Goal: Information Seeking & Learning: Learn about a topic

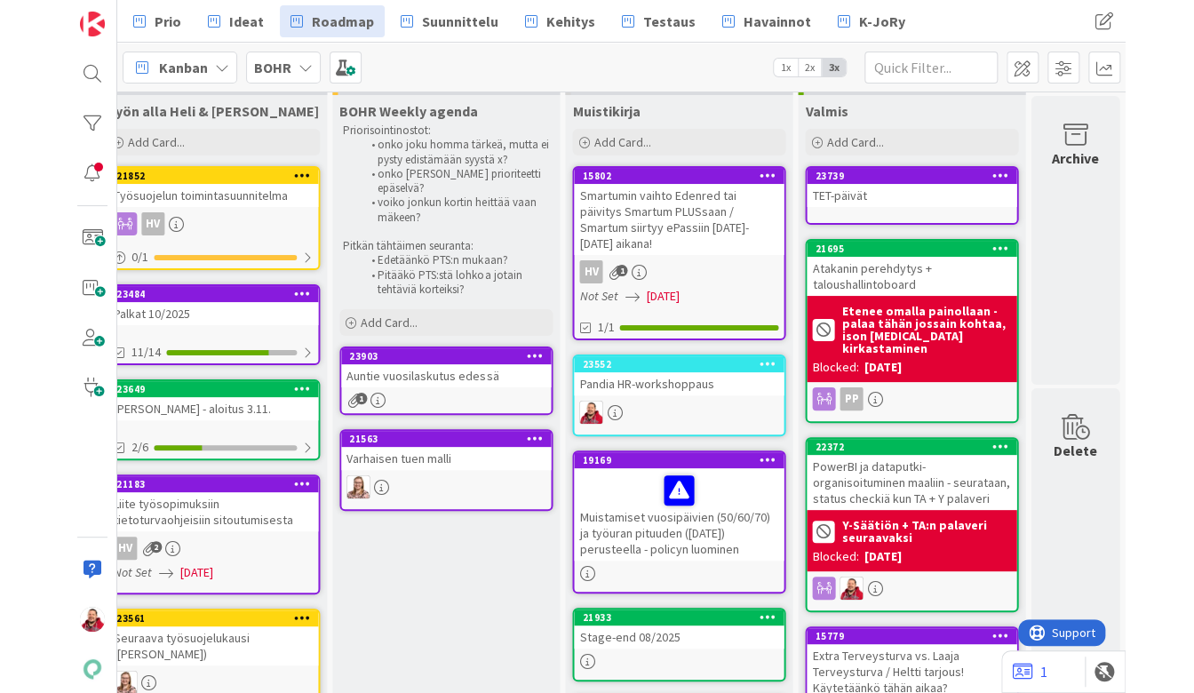
scroll to position [28, 820]
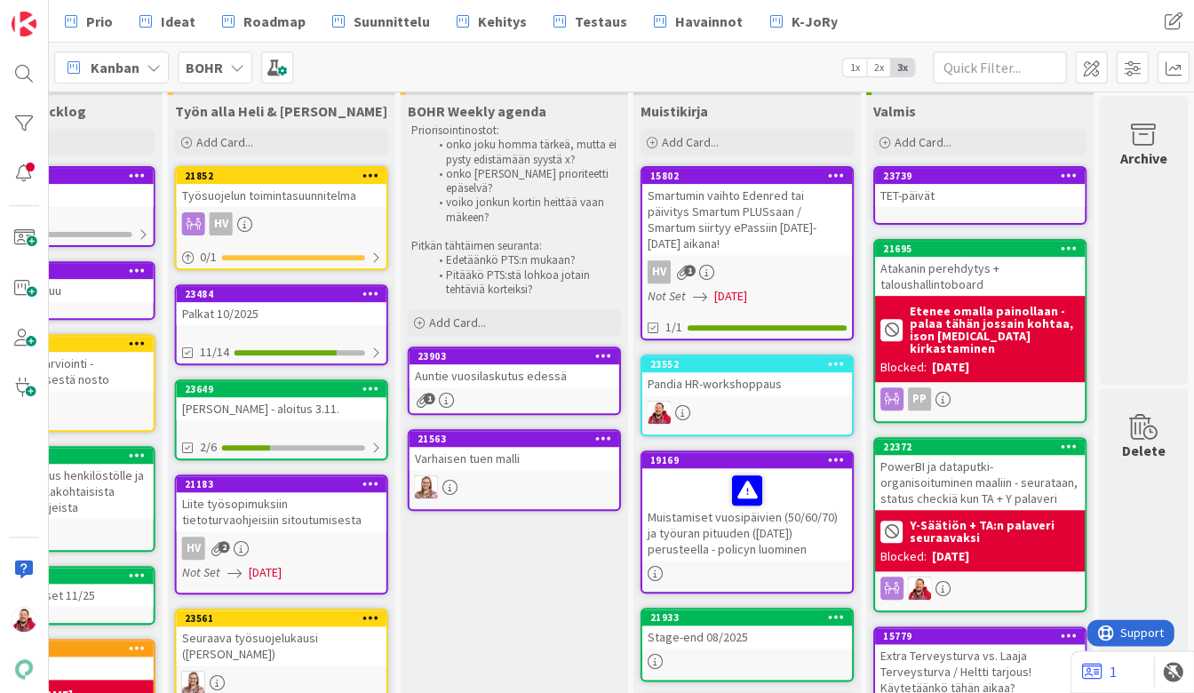
click at [462, 364] on div "Auntie vuosilaskutus edessä" at bounding box center [514, 375] width 210 height 23
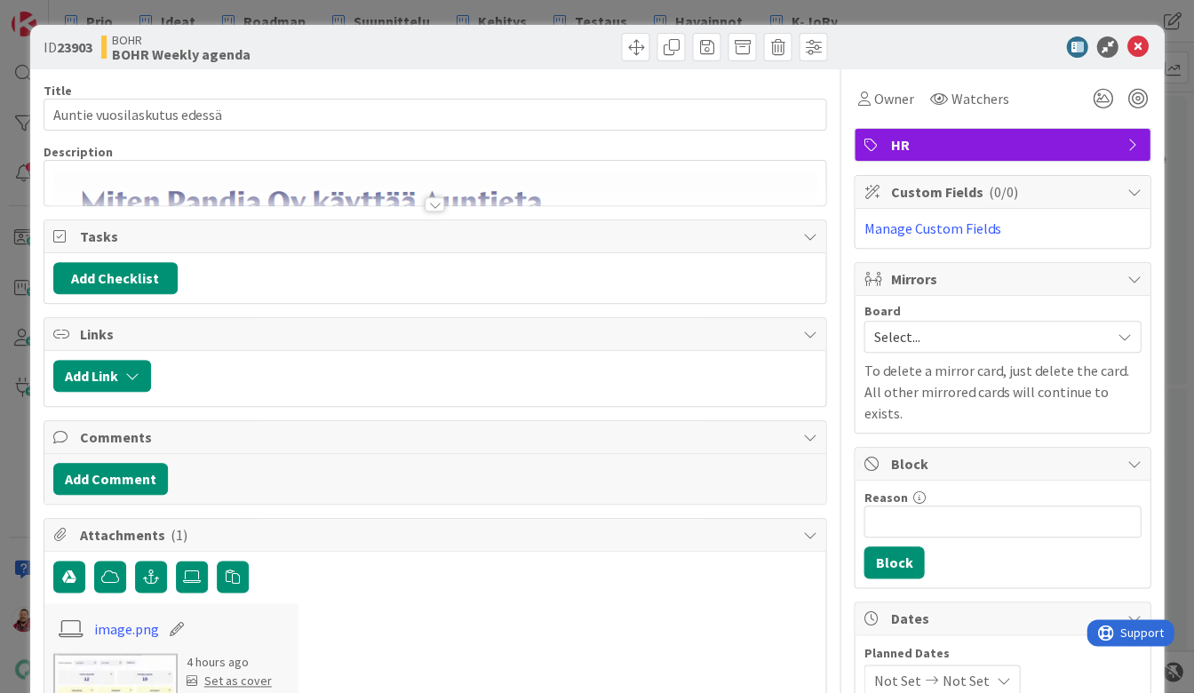
click at [426, 197] on div at bounding box center [435, 204] width 20 height 14
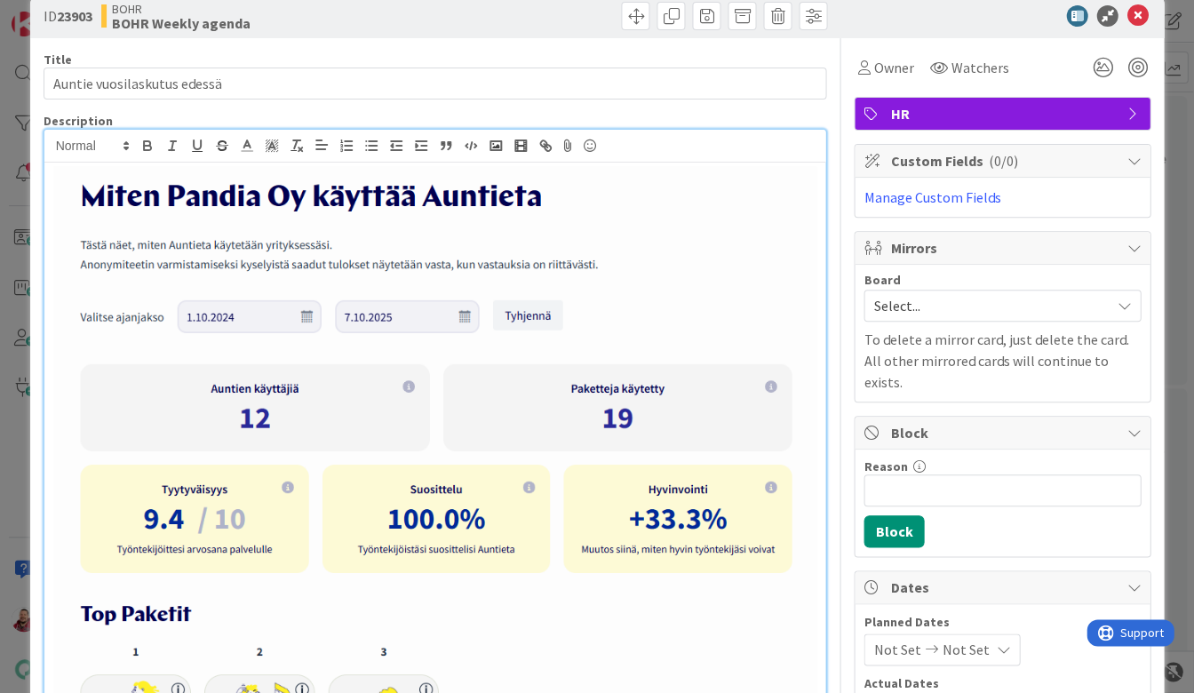
scroll to position [27, 0]
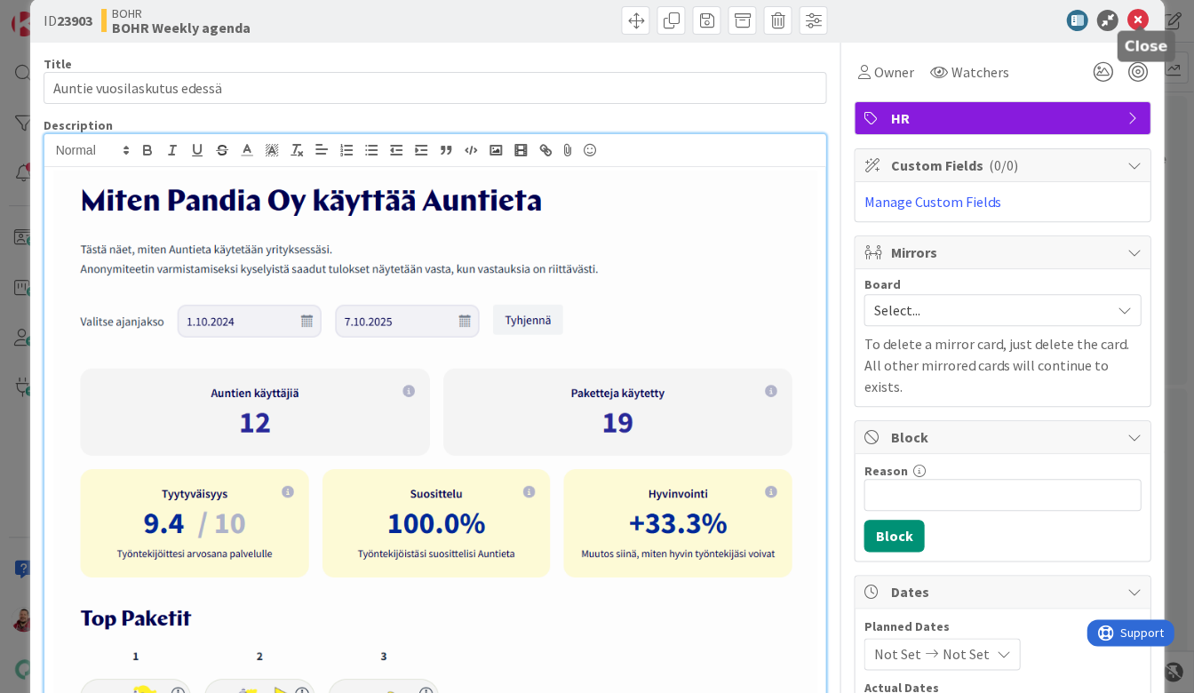
click at [1056, 13] on icon at bounding box center [1136, 20] width 21 height 21
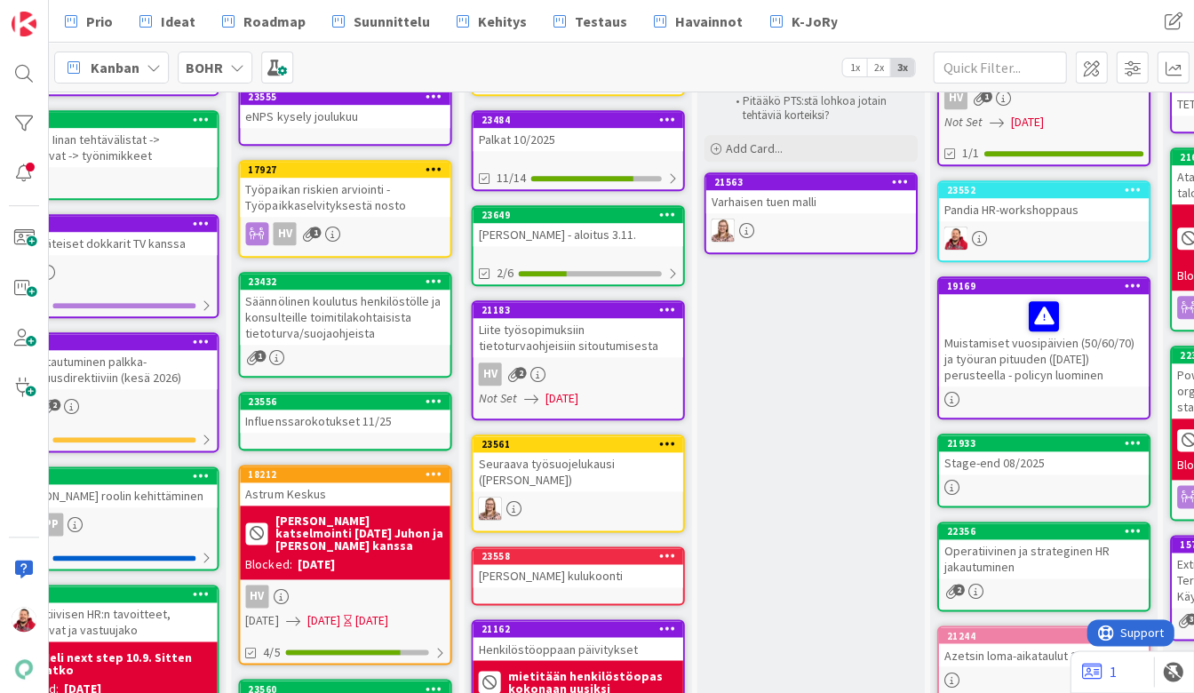
scroll to position [202, 449]
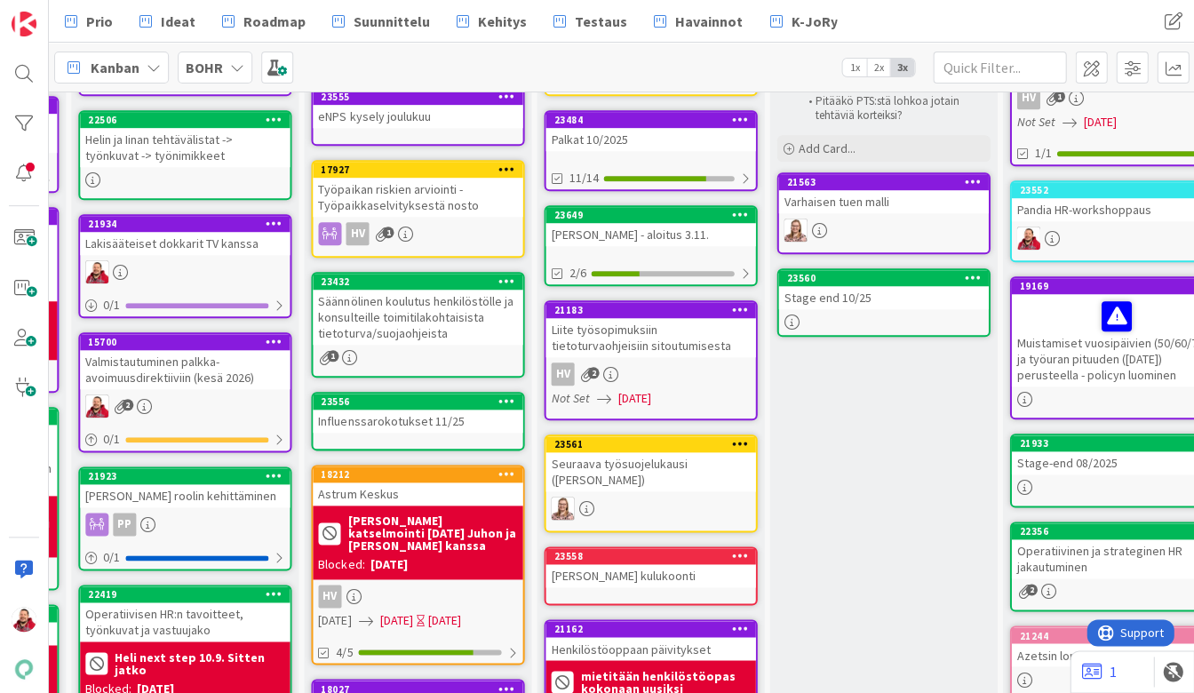
click at [842, 286] on div "Stage end 10/25" at bounding box center [883, 297] width 210 height 23
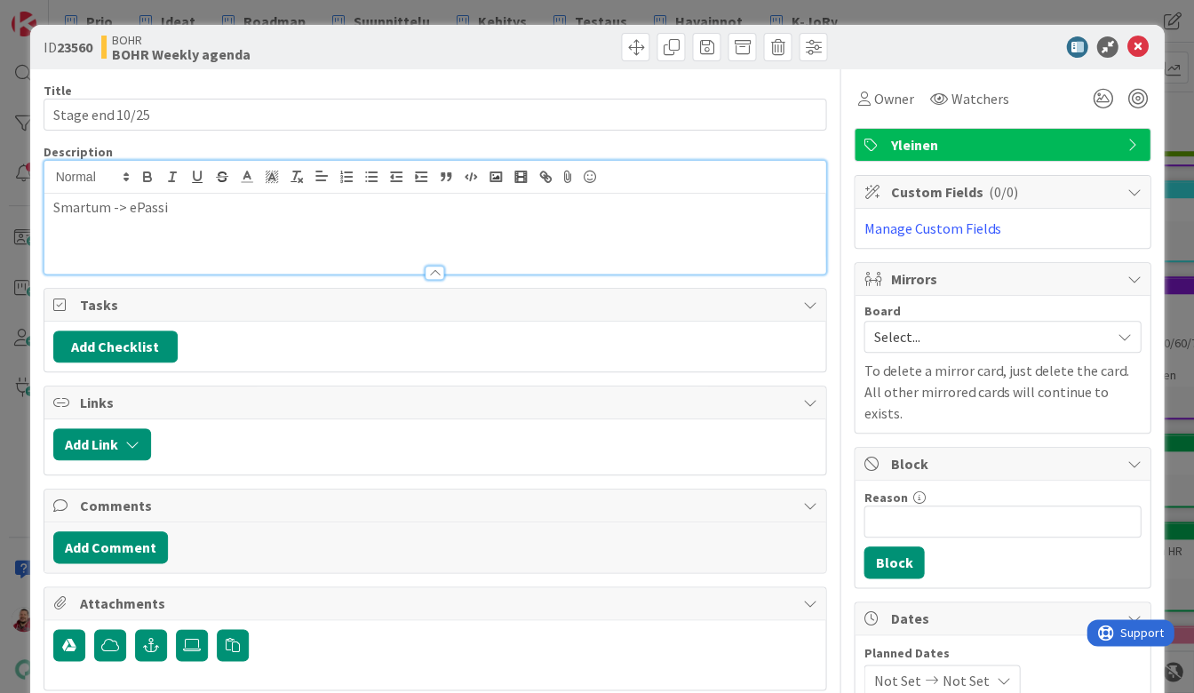
click at [261, 194] on div "Smartum -> ePassi" at bounding box center [435, 234] width 782 height 80
drag, startPoint x: 175, startPoint y: 191, endPoint x: -75, endPoint y: 189, distance: 249.6
click at [0, 189] on html "Prio Ideat Roadmap Suunnittelu Kehitys Testaus Havainnot K-JoRy Prio Ideat Road…" at bounding box center [597, 346] width 1194 height 693
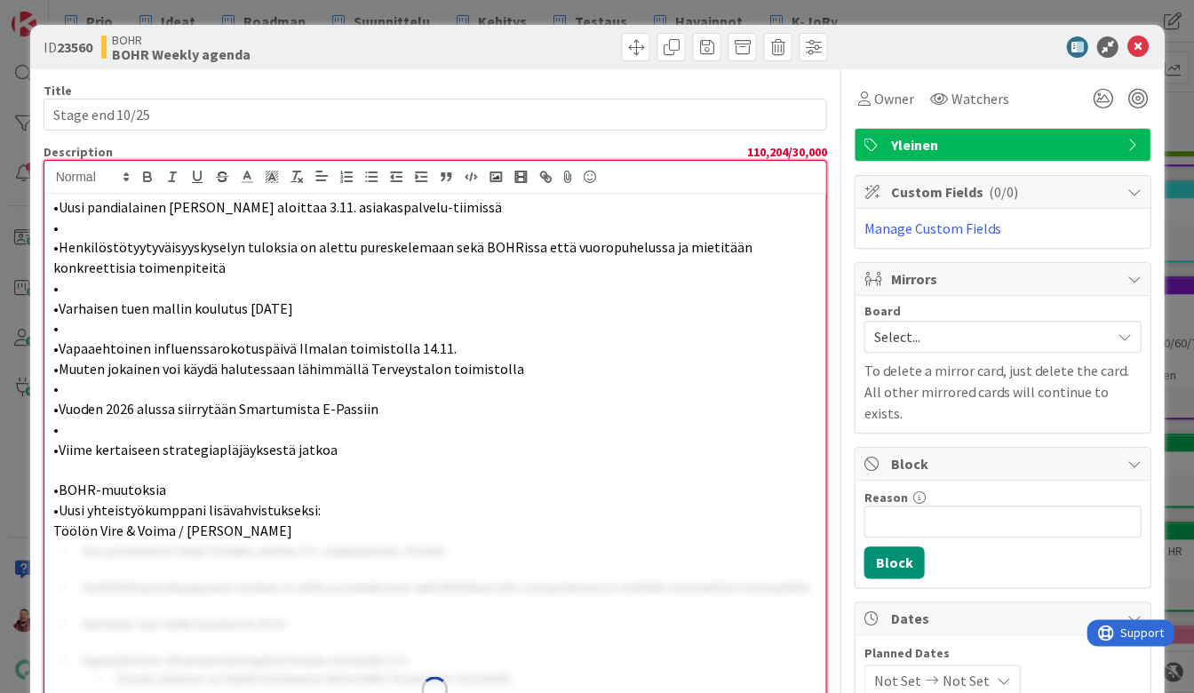
scroll to position [47, 0]
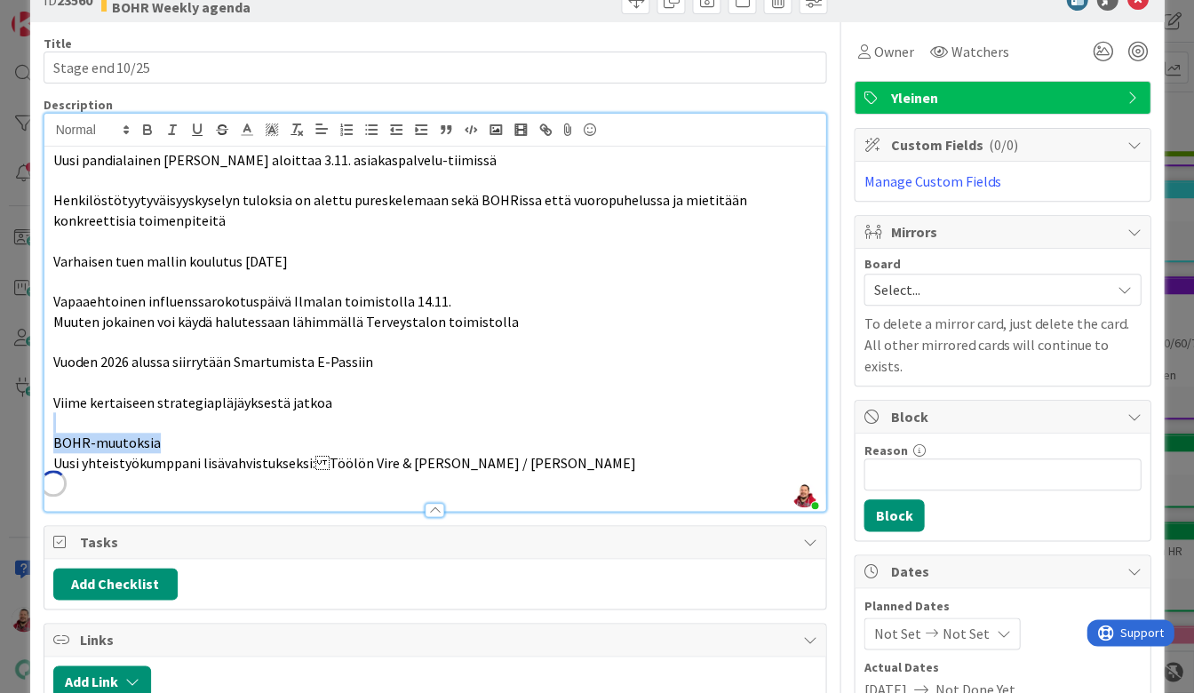
drag, startPoint x: 138, startPoint y: 357, endPoint x: -62, endPoint y: 329, distance: 201.8
click at [0, 329] on html "Prio Ideat Roadmap Suunnittelu Kehitys Testaus Havainnot K-JoRy Prio Ideat Road…" at bounding box center [597, 346] width 1194 height 693
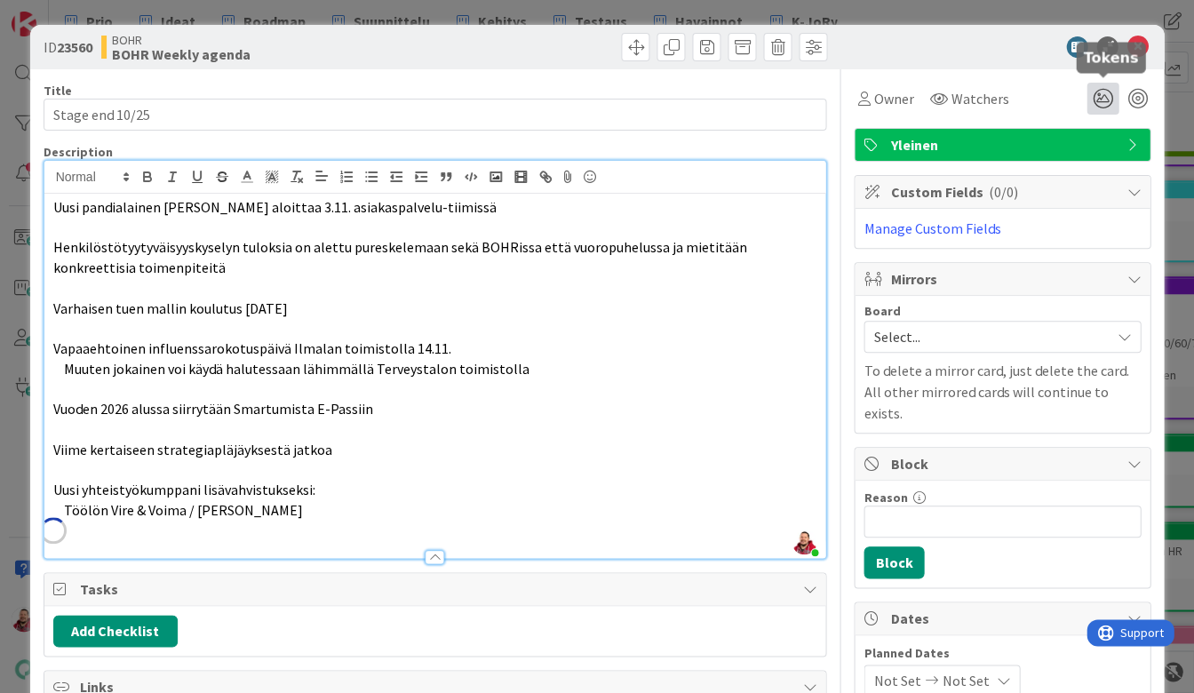
scroll to position [0, 0]
click at [1056, 41] on icon at bounding box center [1136, 46] width 21 height 21
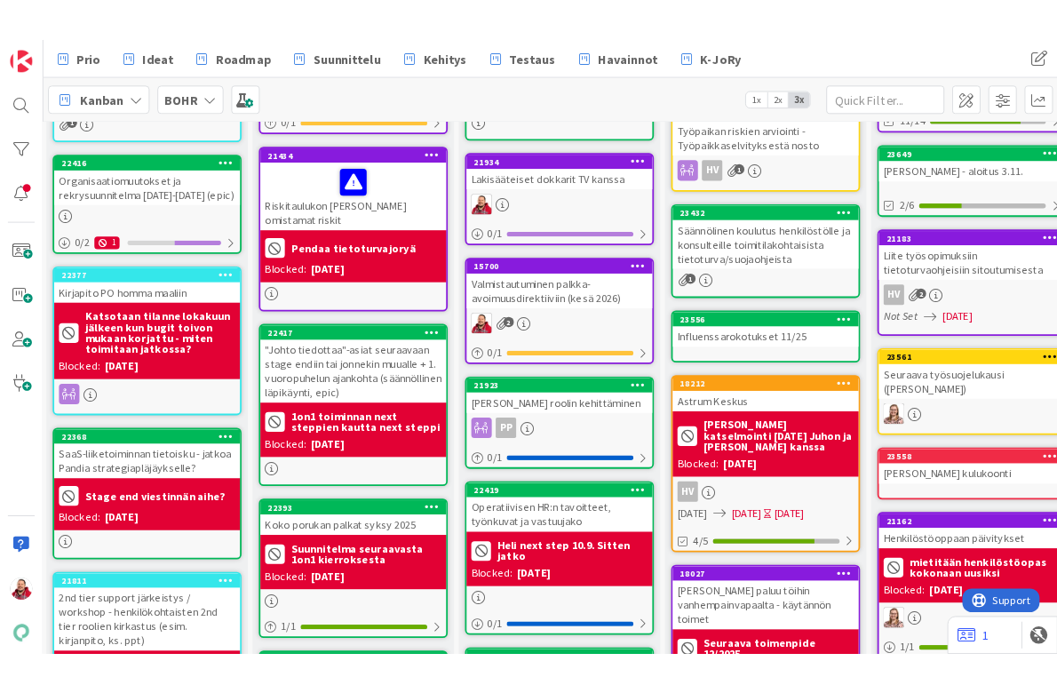
scroll to position [288, 3]
